Goal: Register for event/course

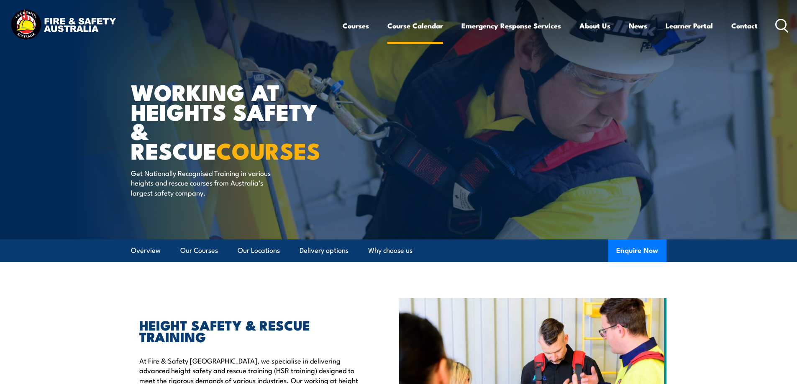
click at [424, 27] on link "Course Calendar" at bounding box center [415, 26] width 56 height 22
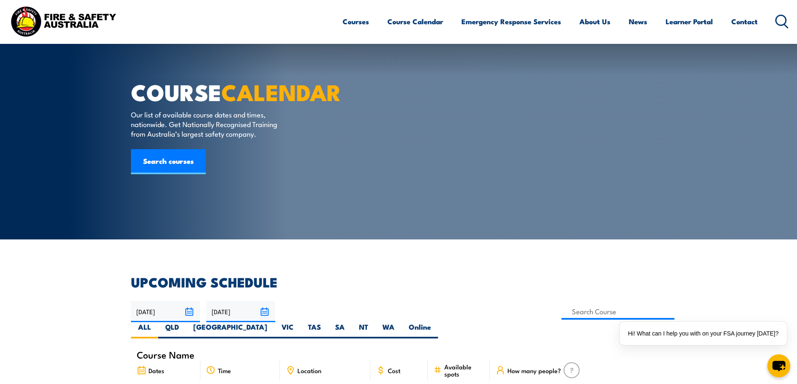
scroll to position [126, 0]
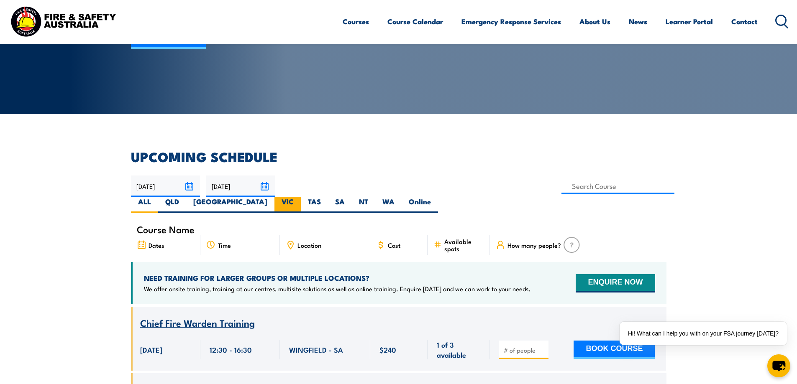
click at [301, 197] on label "VIC" at bounding box center [287, 205] width 26 height 16
click at [299, 197] on input "VIC" at bounding box center [296, 199] width 5 height 5
radio input "true"
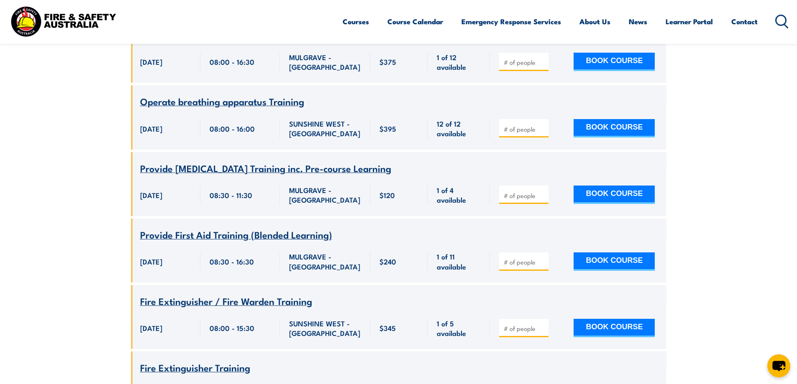
scroll to position [569, 0]
